Goal: Transaction & Acquisition: Obtain resource

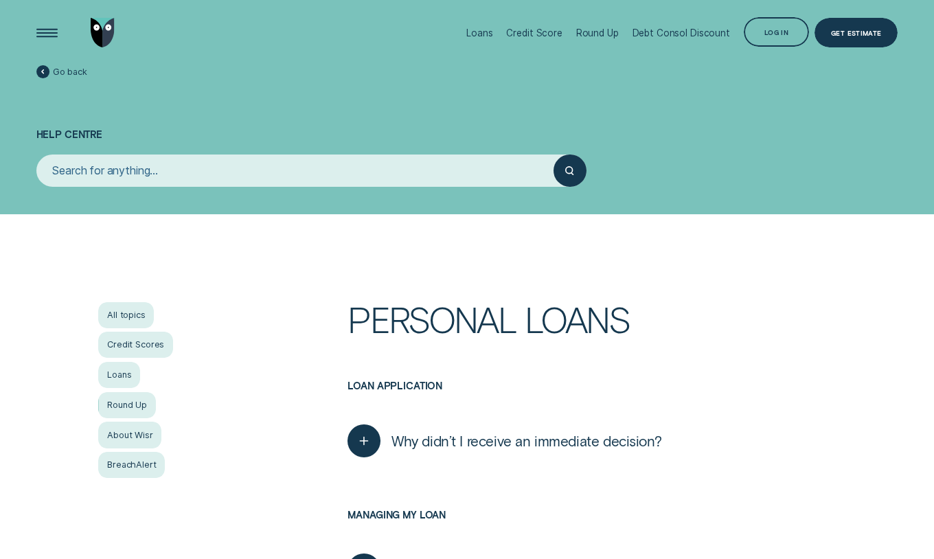
click at [108, 32] on img "Go to home page" at bounding box center [103, 33] width 25 height 30
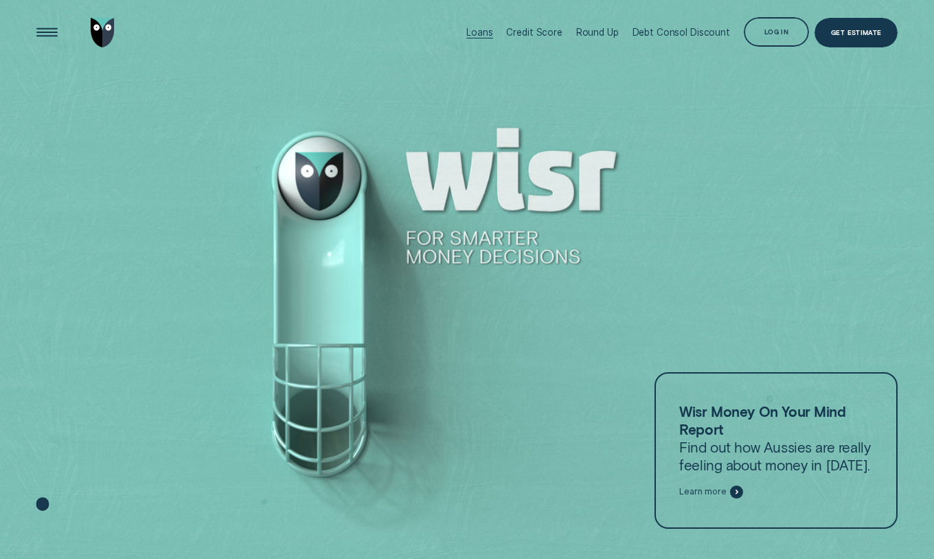
click at [490, 34] on div "Loans" at bounding box center [479, 32] width 26 height 11
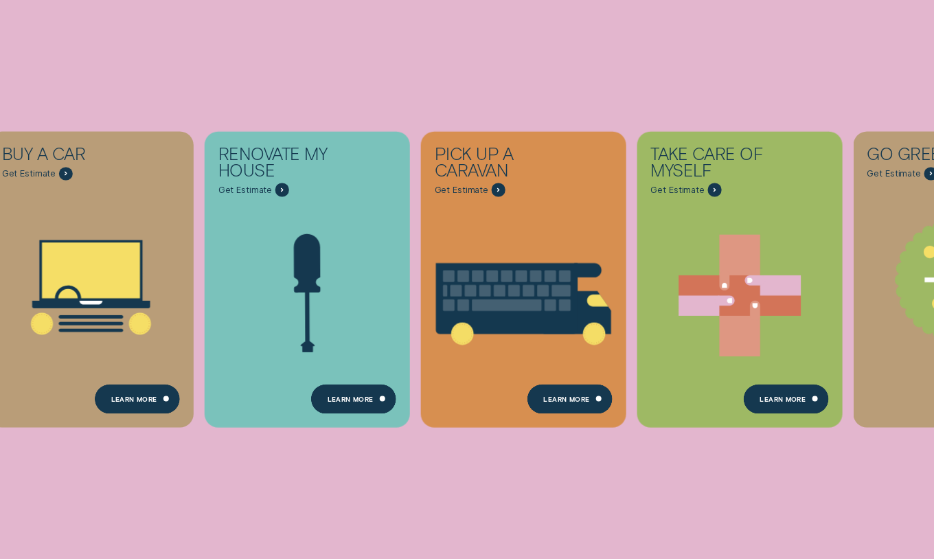
scroll to position [328, 5]
click at [109, 49] on div "Consolidate my debt Get Estimate Loans - Debt Consolidation Learn more Learn mo…" at bounding box center [467, 279] width 934 height 559
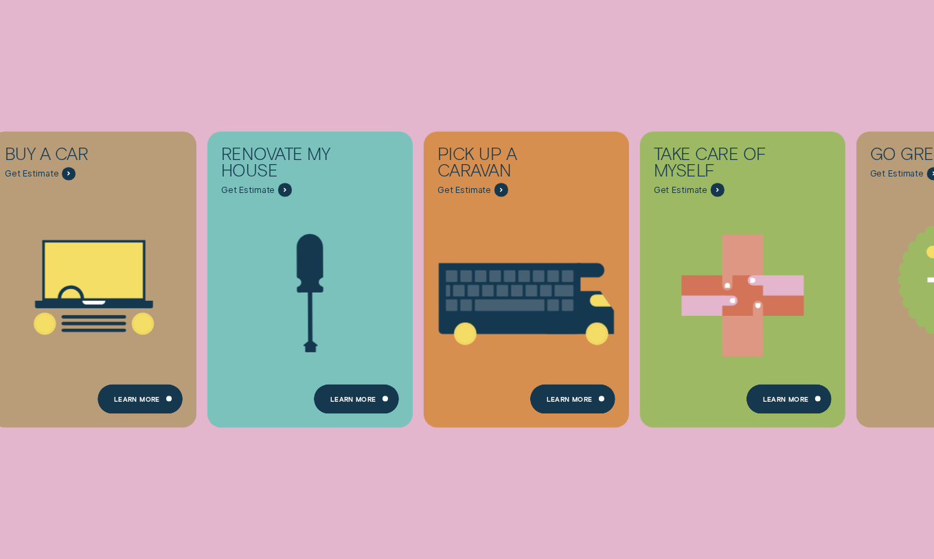
click at [141, 55] on div "Consolidate my debt Get Estimate Loans - Debt Consolidation Learn more Learn mo…" at bounding box center [467, 279] width 934 height 559
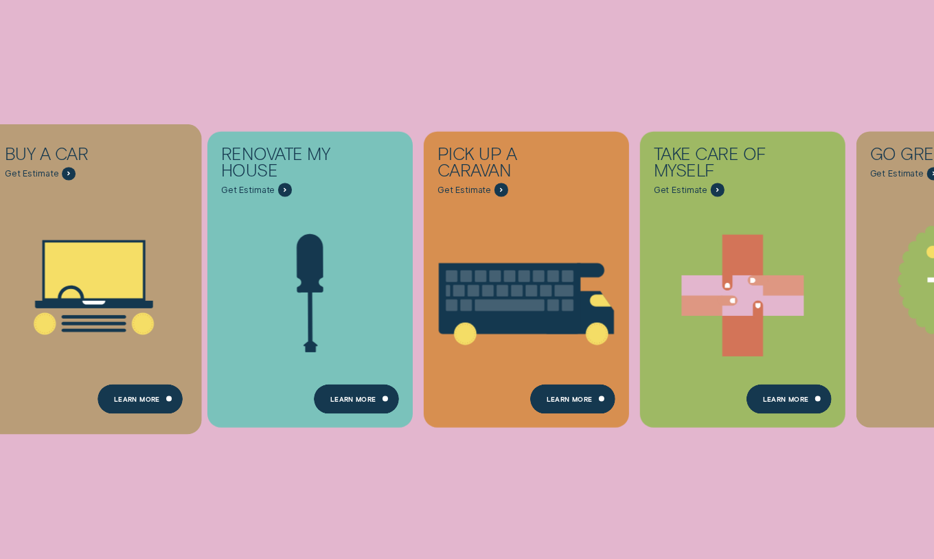
click at [3, 273] on icon "Buy a car - Learn more" at bounding box center [94, 287] width 216 height 164
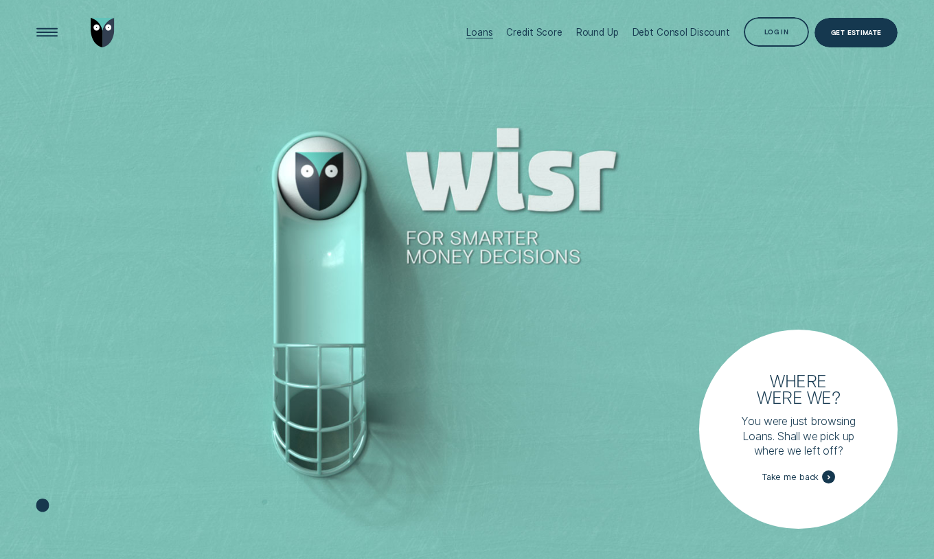
click at [488, 32] on div "Loans" at bounding box center [479, 32] width 26 height 11
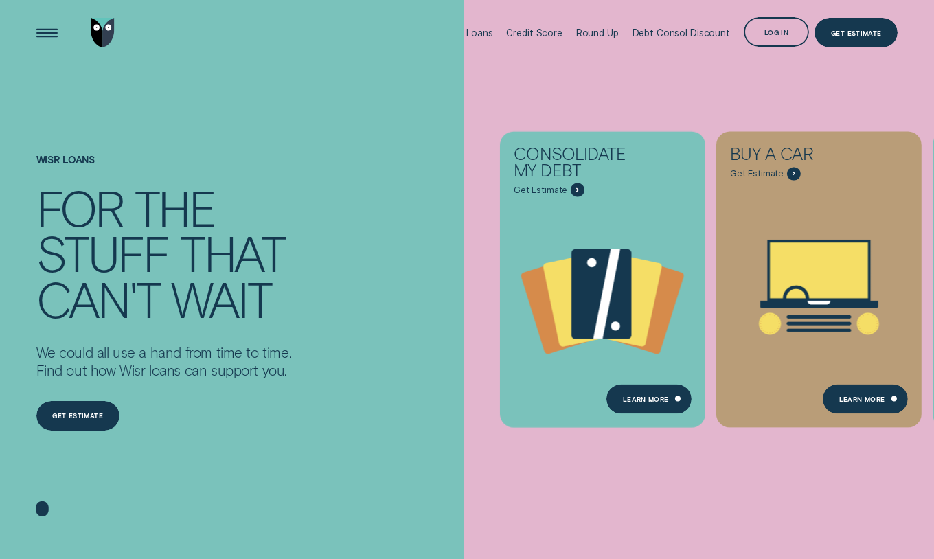
scroll to position [3, 0]
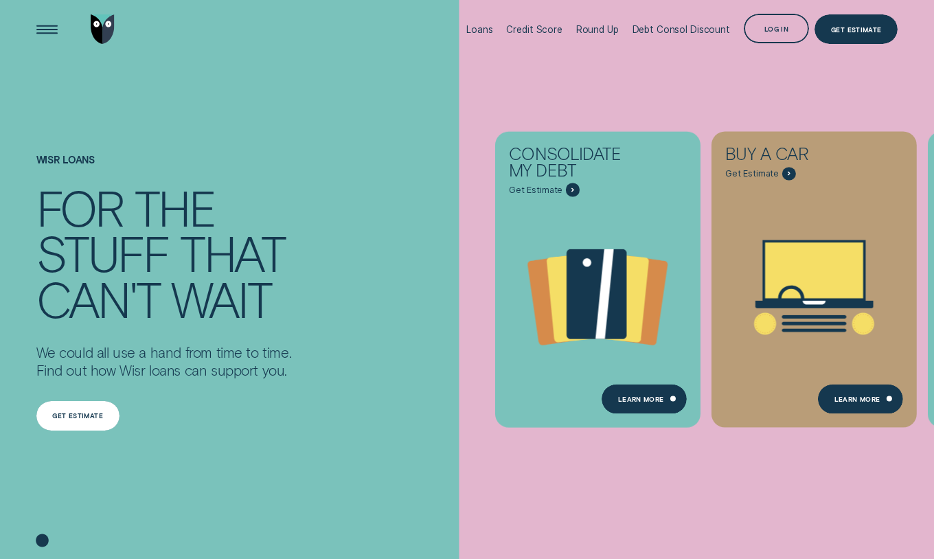
click at [87, 415] on div "Get estimate" at bounding box center [77, 415] width 51 height 5
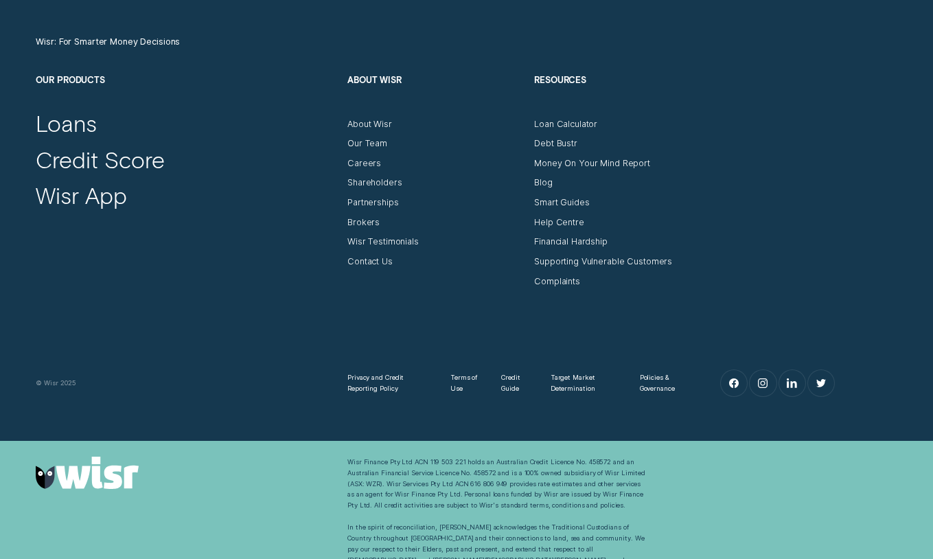
scroll to position [4296, 0]
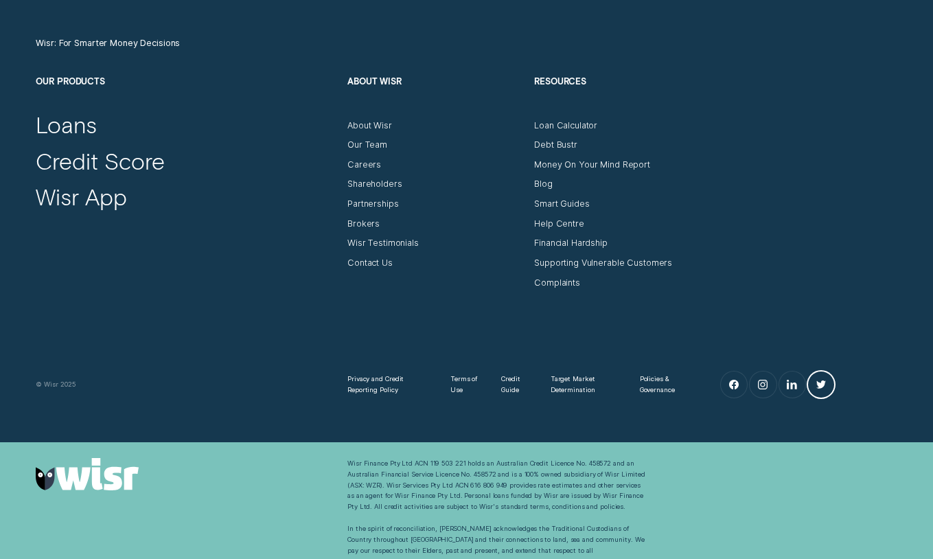
click at [826, 376] on link "Twitter" at bounding box center [821, 384] width 26 height 26
click at [736, 380] on icon "Facebook" at bounding box center [734, 385] width 10 height 10
